Goal: Information Seeking & Learning: Learn about a topic

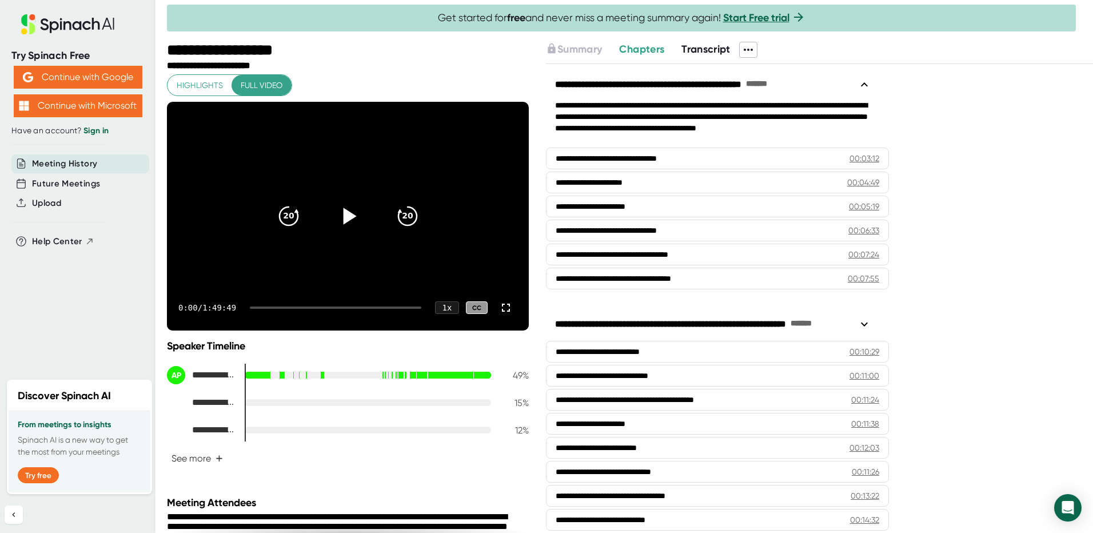
click at [344, 216] on icon at bounding box center [349, 216] width 13 height 17
click at [346, 216] on icon at bounding box center [348, 216] width 14 height 17
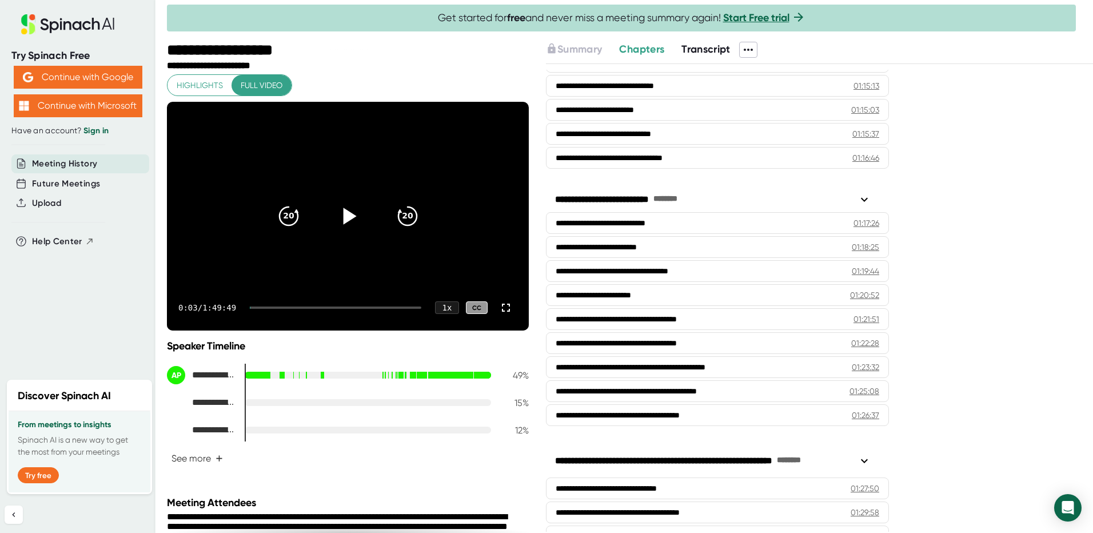
scroll to position [1960, 0]
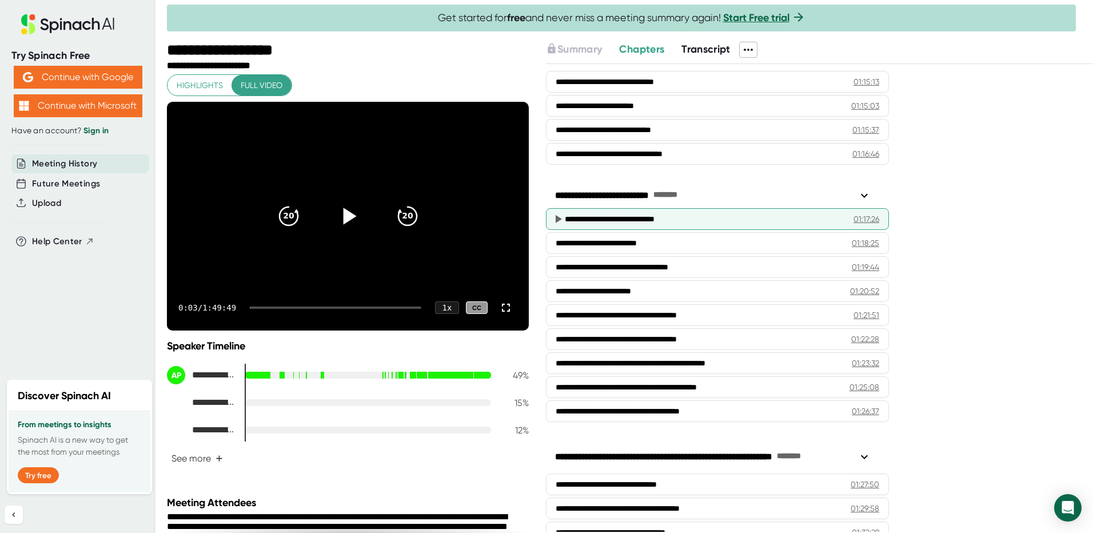
click at [691, 218] on div "**********" at bounding box center [700, 218] width 271 height 11
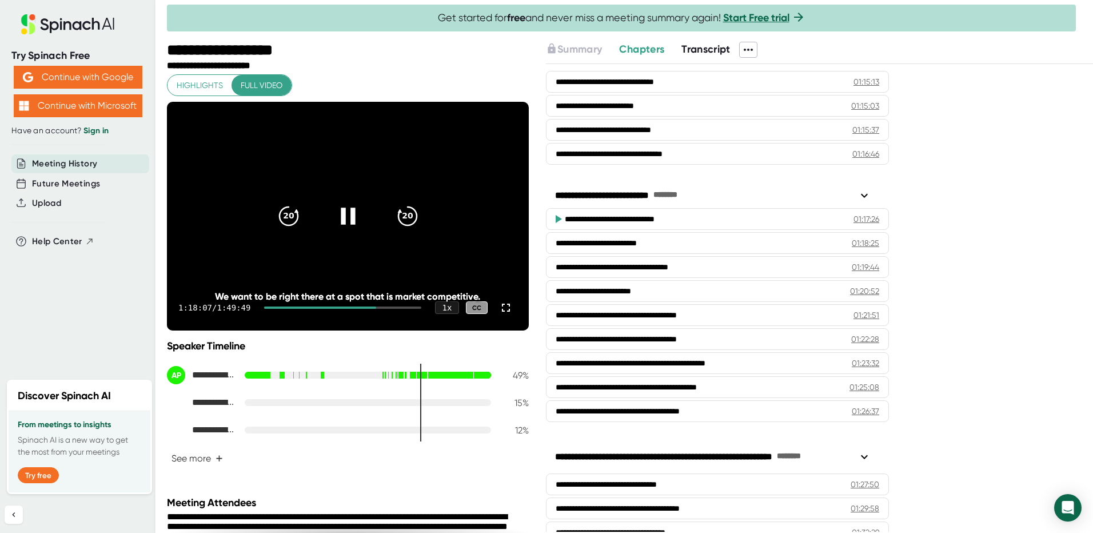
click at [343, 222] on icon at bounding box center [347, 216] width 29 height 29
click at [347, 221] on icon at bounding box center [347, 216] width 29 height 29
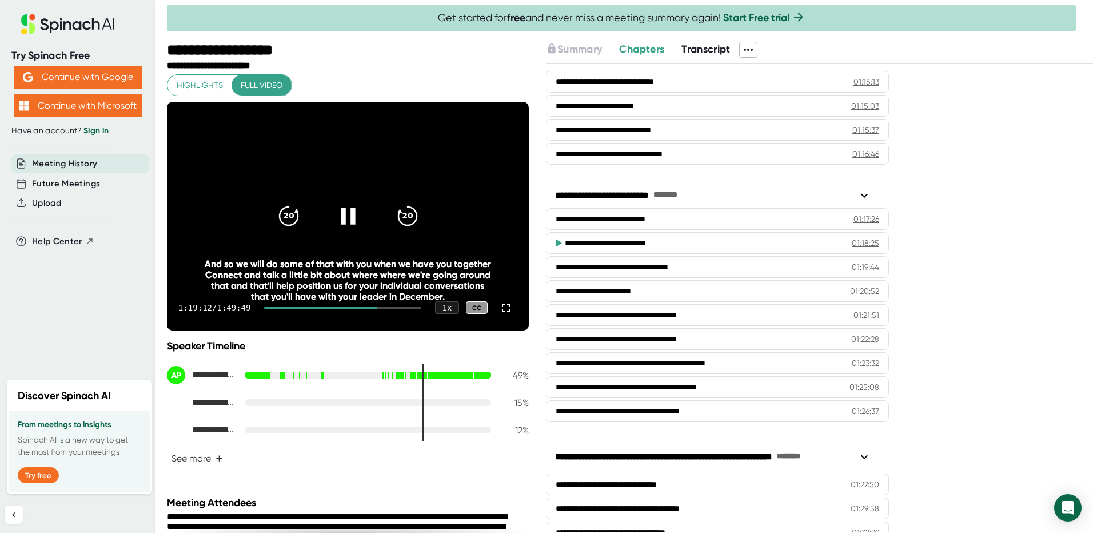
click at [339, 227] on icon at bounding box center [347, 216] width 29 height 29
click at [338, 227] on icon at bounding box center [347, 216] width 29 height 29
click at [360, 307] on div at bounding box center [320, 307] width 113 height 2
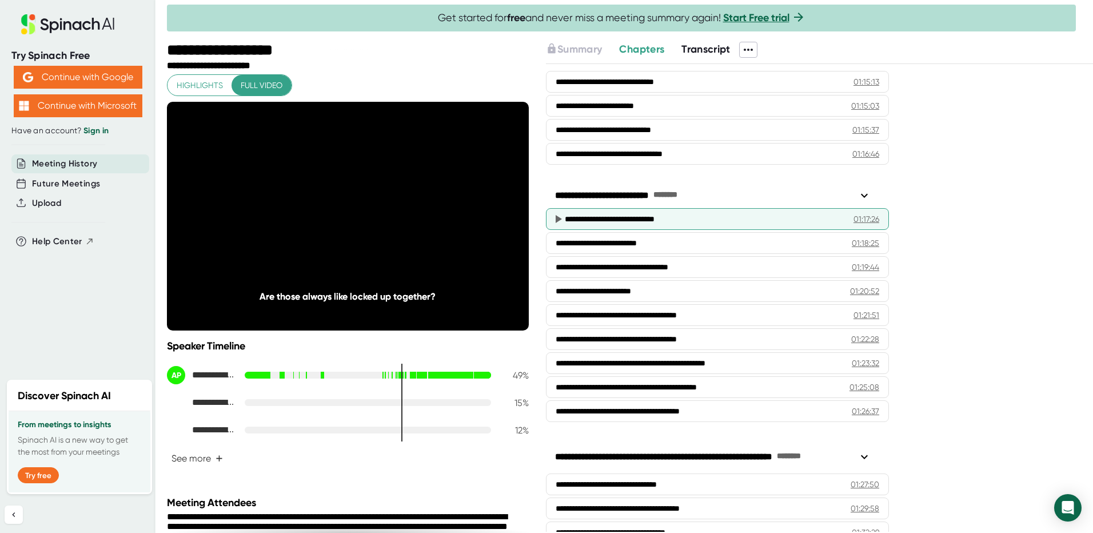
click at [656, 224] on div "**********" at bounding box center [700, 218] width 271 height 11
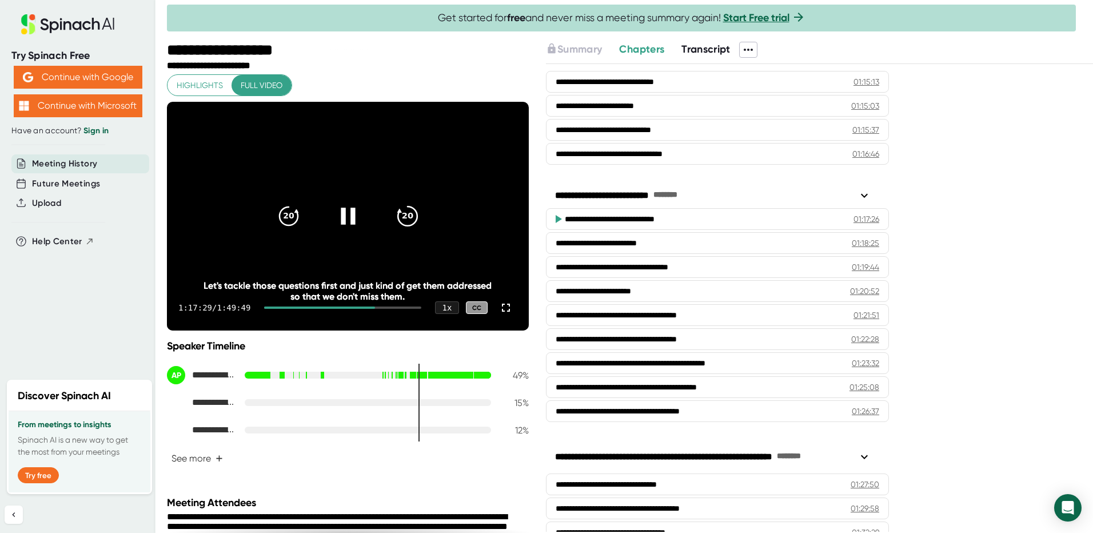
click at [399, 218] on icon "20" at bounding box center [407, 216] width 29 height 29
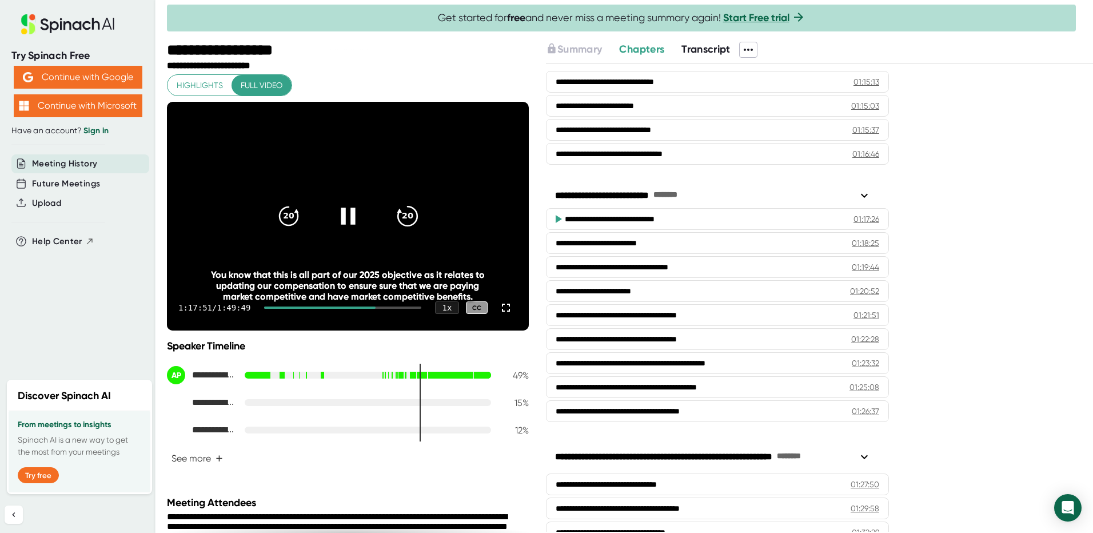
click at [407, 221] on icon "20" at bounding box center [407, 216] width 29 height 29
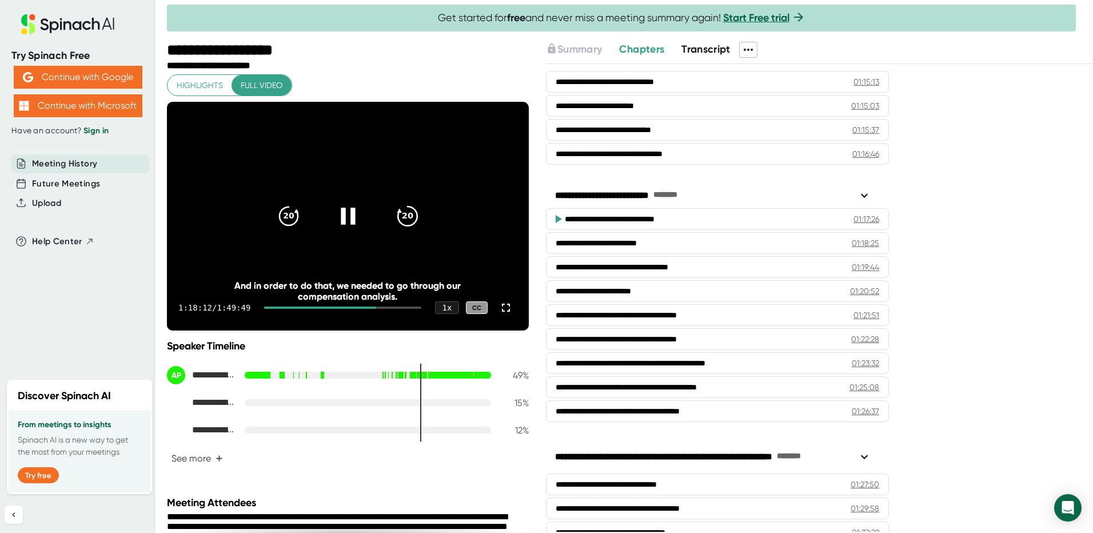
click at [407, 216] on icon "20" at bounding box center [407, 216] width 29 height 29
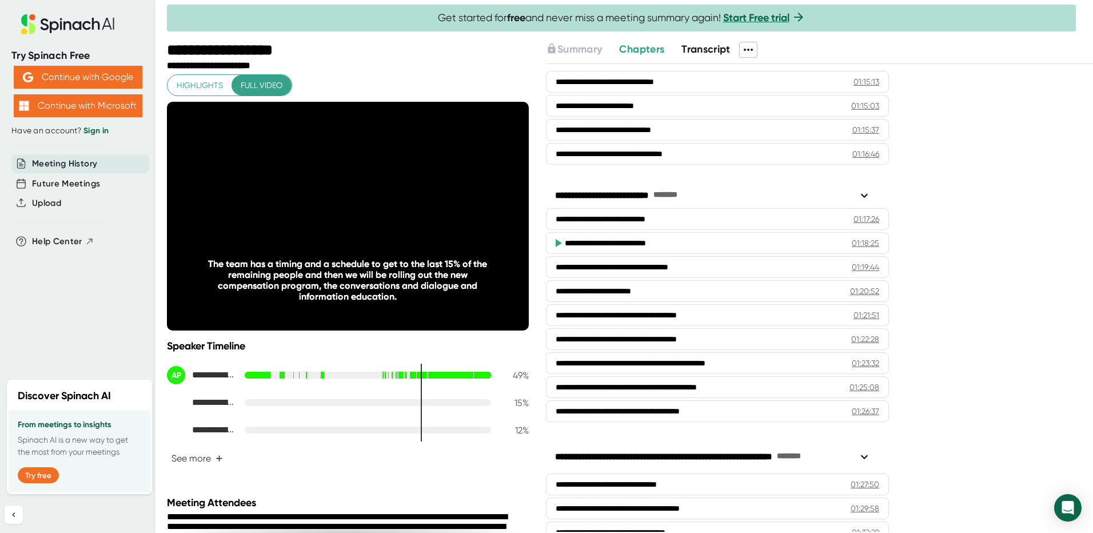
click at [405, 208] on icon "20" at bounding box center [407, 216] width 29 height 29
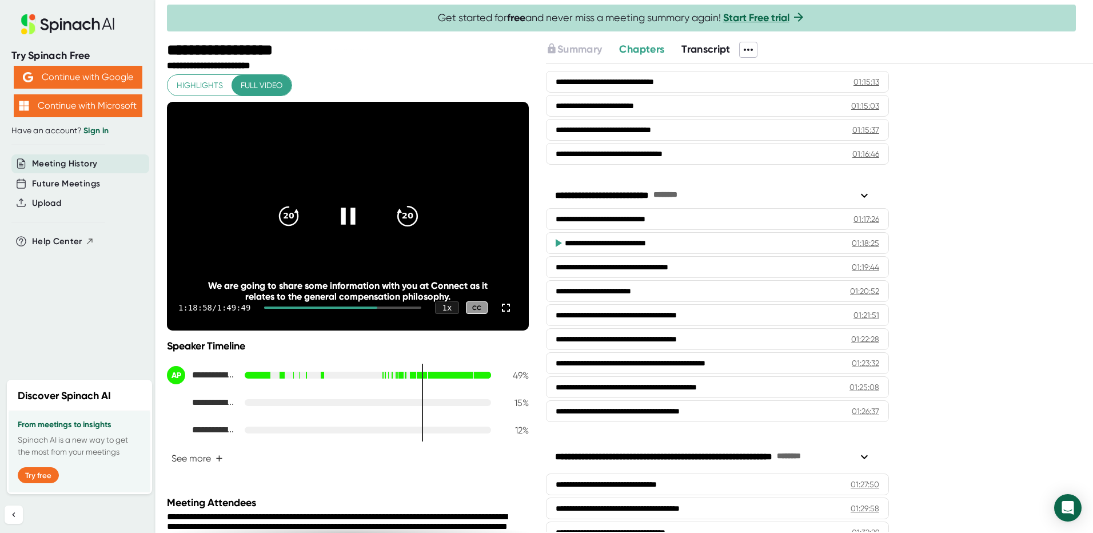
click at [408, 222] on icon "20" at bounding box center [407, 216] width 29 height 29
click at [344, 210] on icon at bounding box center [347, 216] width 29 height 29
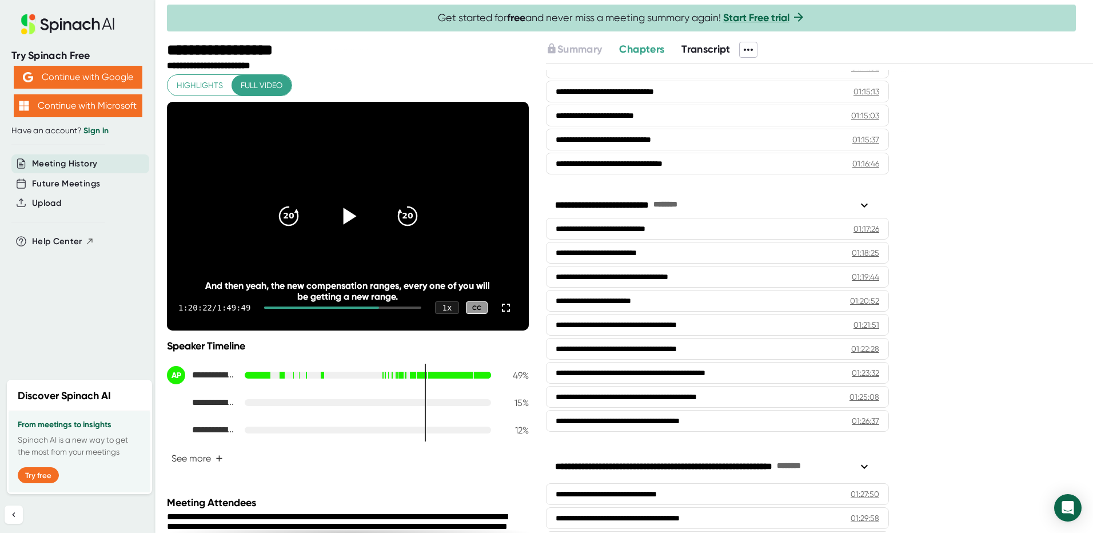
scroll to position [1918, 0]
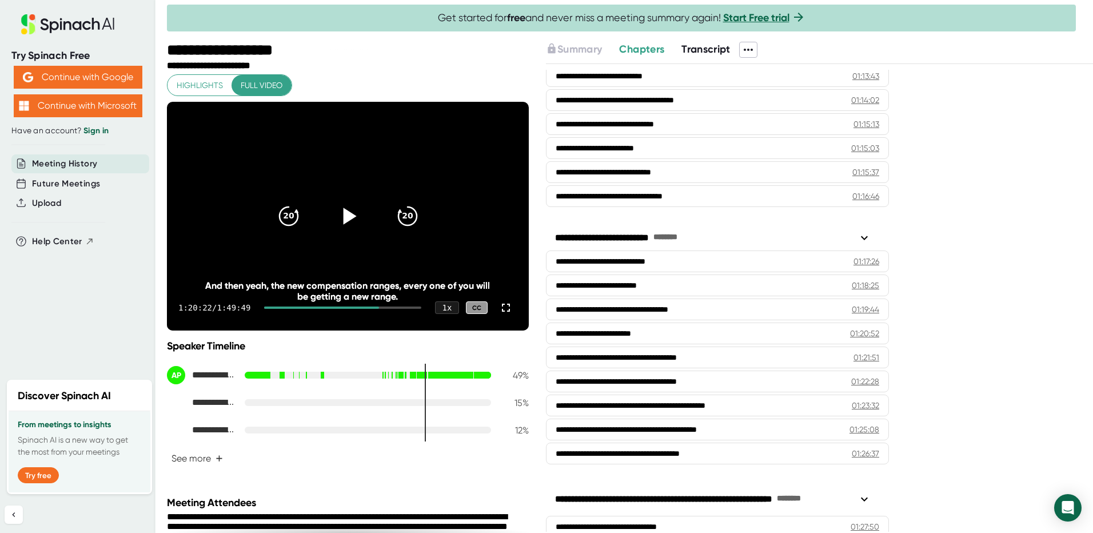
click at [354, 210] on icon at bounding box center [347, 216] width 29 height 29
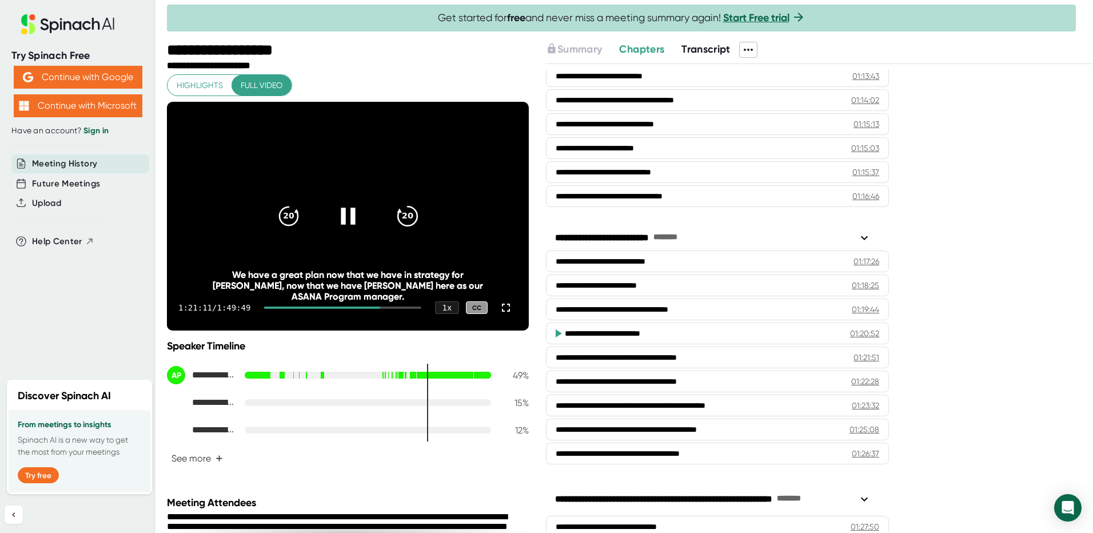
click at [403, 219] on icon "20" at bounding box center [407, 216] width 29 height 29
click at [402, 216] on icon "20" at bounding box center [407, 216] width 29 height 29
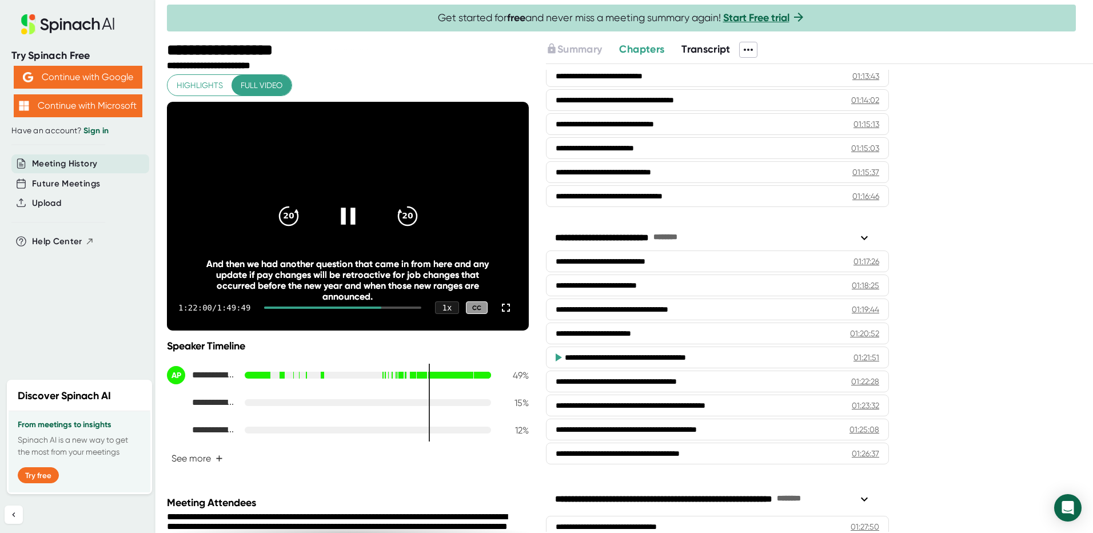
click at [348, 213] on icon at bounding box center [348, 216] width 14 height 17
click at [343, 215] on icon at bounding box center [349, 216] width 13 height 17
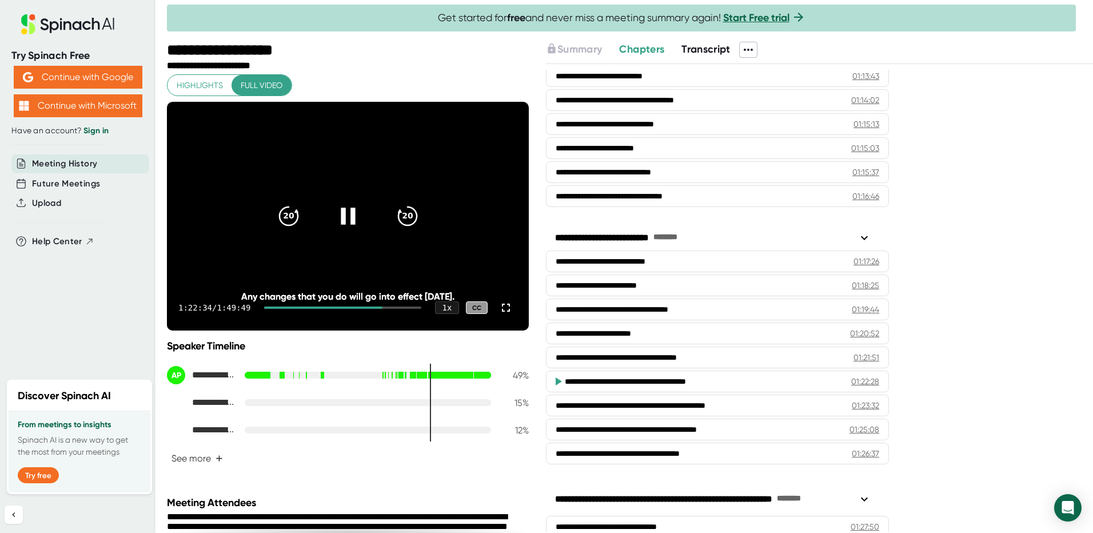
click at [341, 214] on icon at bounding box center [348, 216] width 14 height 17
click at [335, 214] on icon at bounding box center [347, 216] width 29 height 29
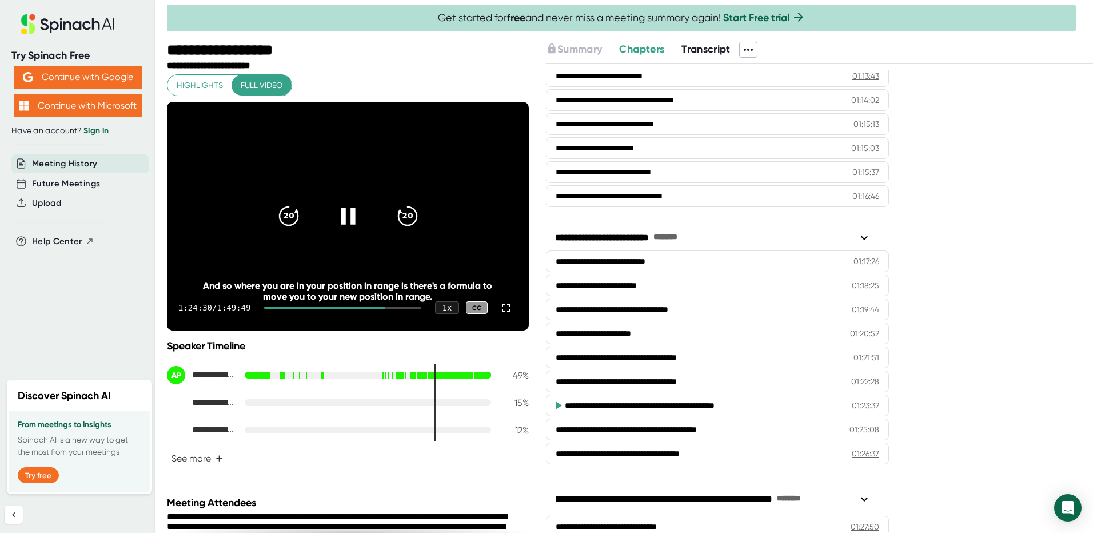
click at [342, 220] on icon at bounding box center [347, 216] width 29 height 29
click at [343, 220] on icon at bounding box center [349, 216] width 13 height 17
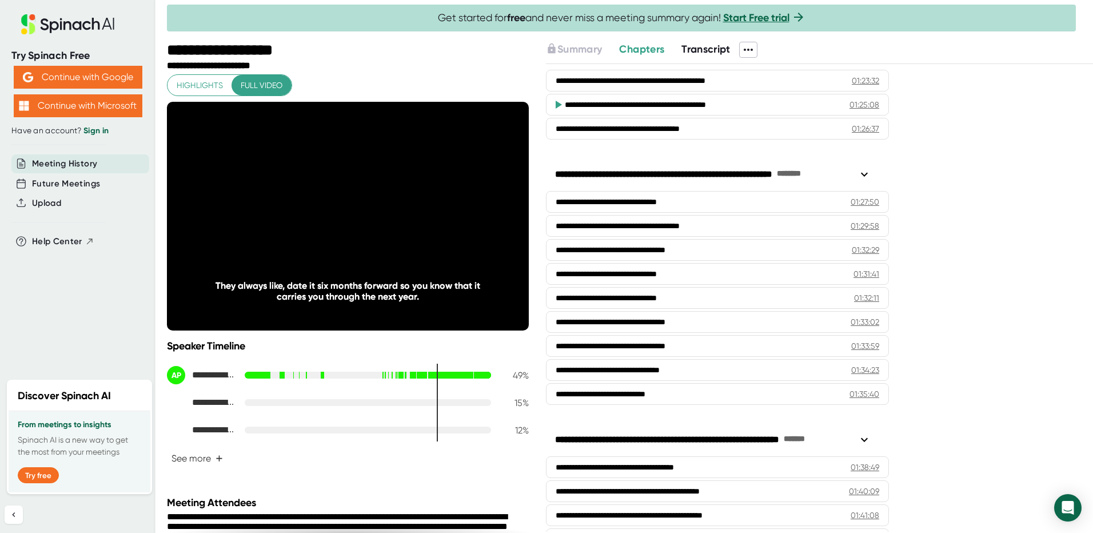
scroll to position [2261, 0]
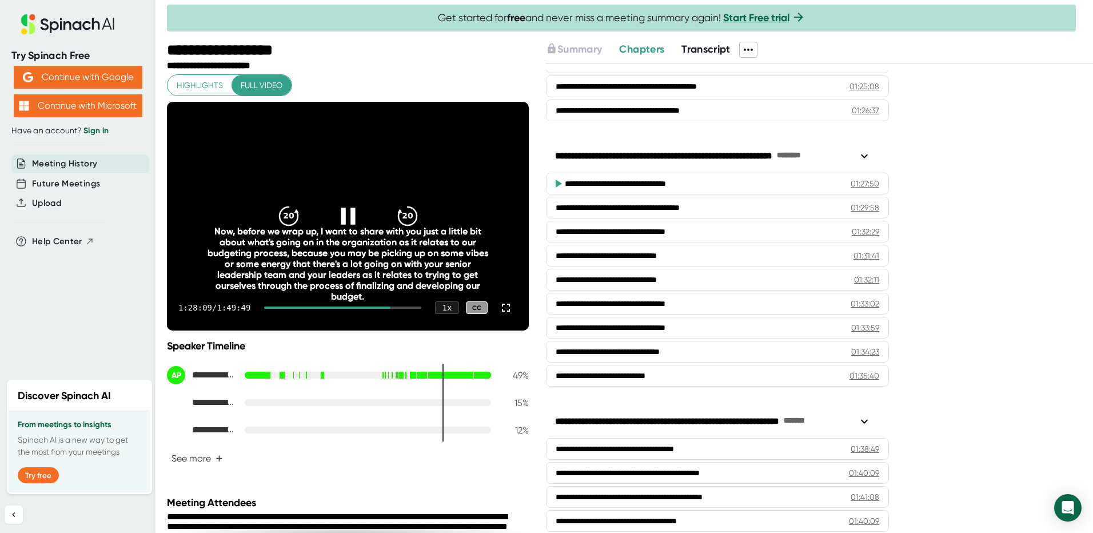
click at [341, 214] on icon at bounding box center [348, 216] width 14 height 17
click at [344, 217] on icon at bounding box center [349, 216] width 13 height 17
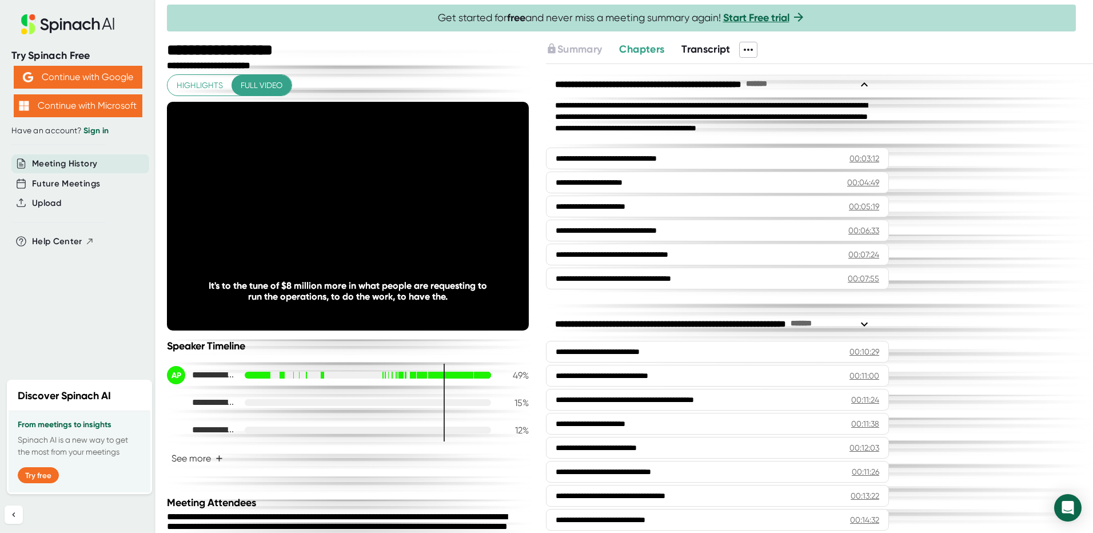
scroll to position [2261, 0]
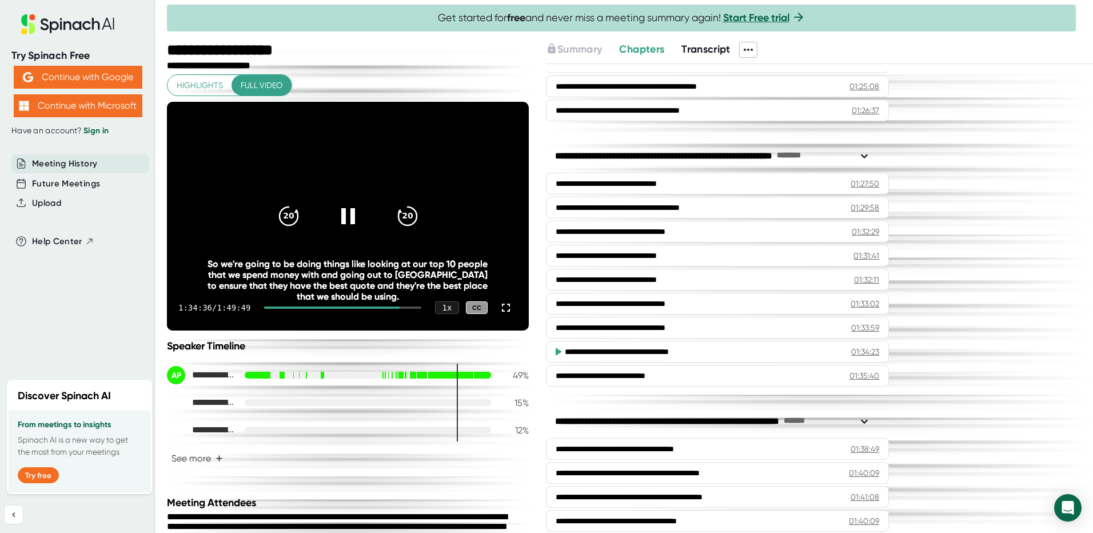
drag, startPoint x: 341, startPoint y: 216, endPoint x: 342, endPoint y: 276, distance: 59.5
click at [341, 216] on icon at bounding box center [347, 215] width 27 height 27
drag, startPoint x: 353, startPoint y: 218, endPoint x: 361, endPoint y: 238, distance: 22.1
click at [353, 218] on icon at bounding box center [347, 215] width 27 height 27
drag, startPoint x: 347, startPoint y: 219, endPoint x: 349, endPoint y: 240, distance: 20.7
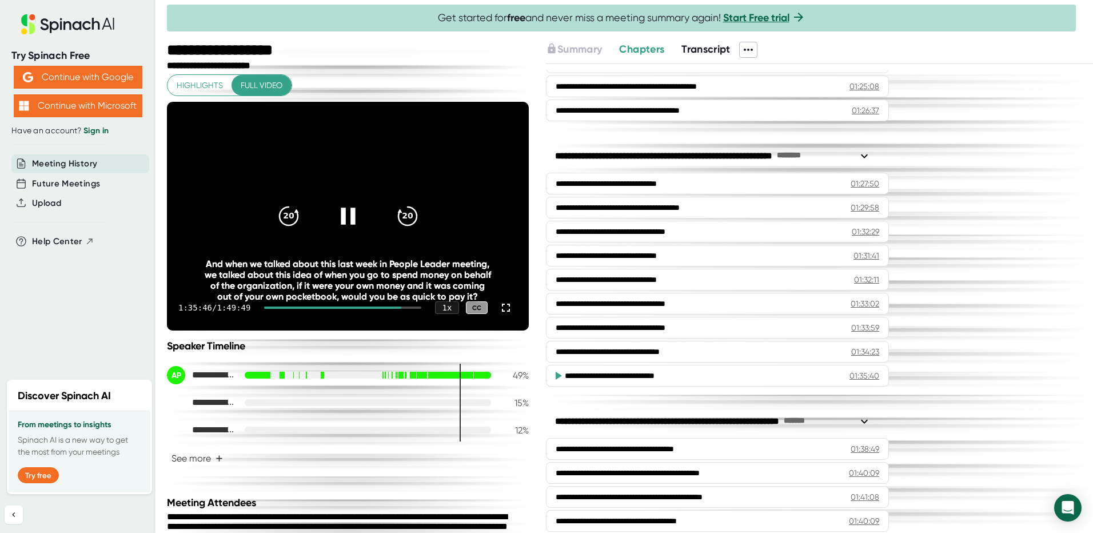
click at [347, 219] on icon at bounding box center [348, 216] width 14 height 17
click at [355, 213] on icon at bounding box center [347, 216] width 29 height 29
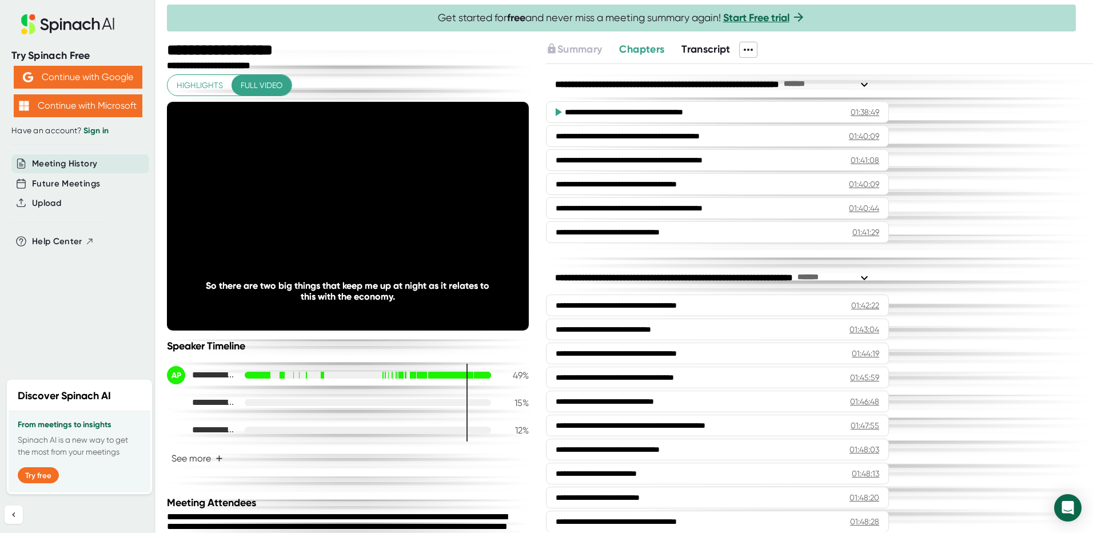
scroll to position [2604, 0]
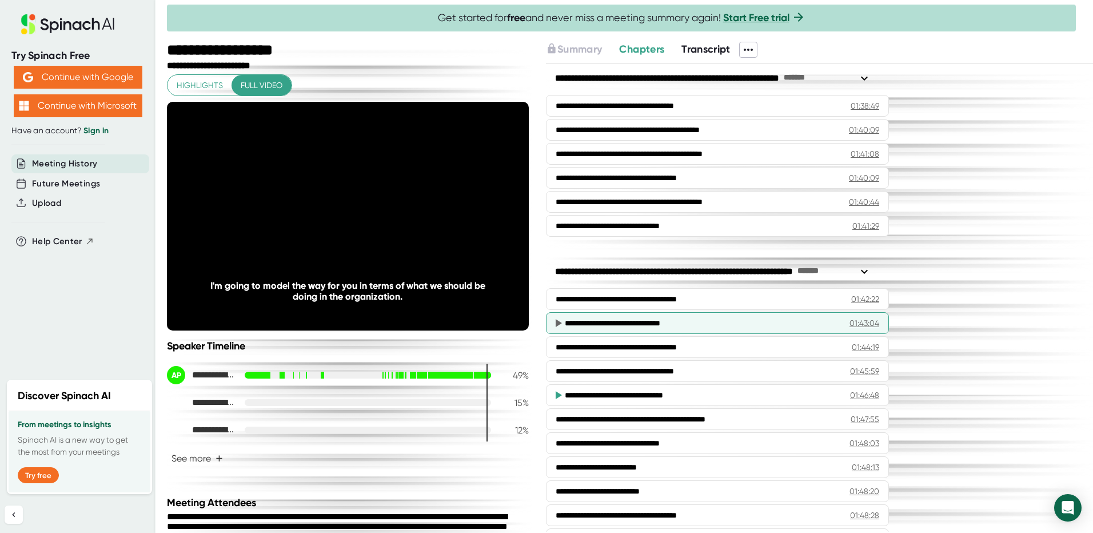
scroll to position [2718, 0]
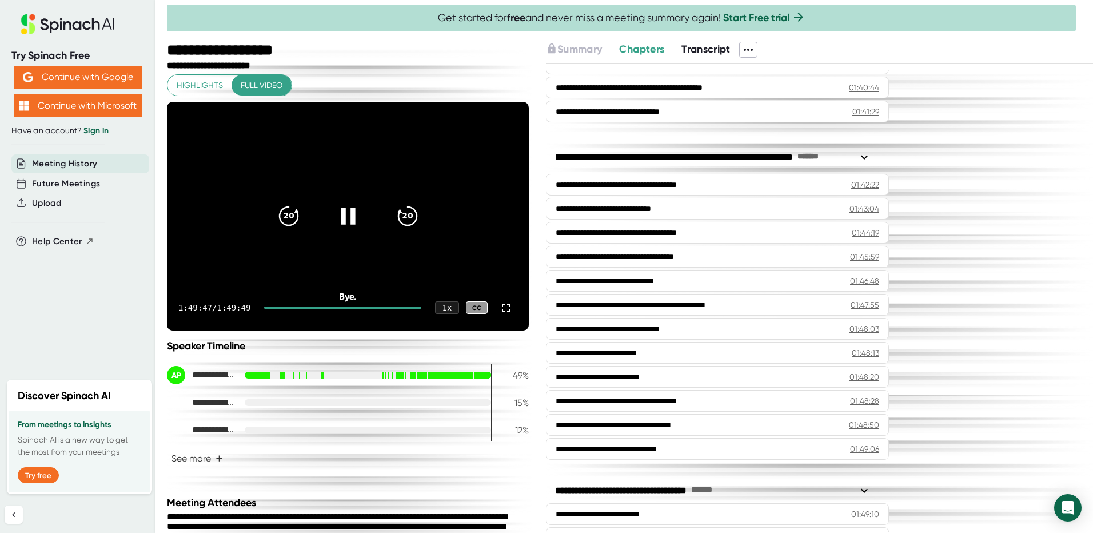
click at [346, 217] on icon at bounding box center [347, 216] width 29 height 29
